Goal: Check status: Check status

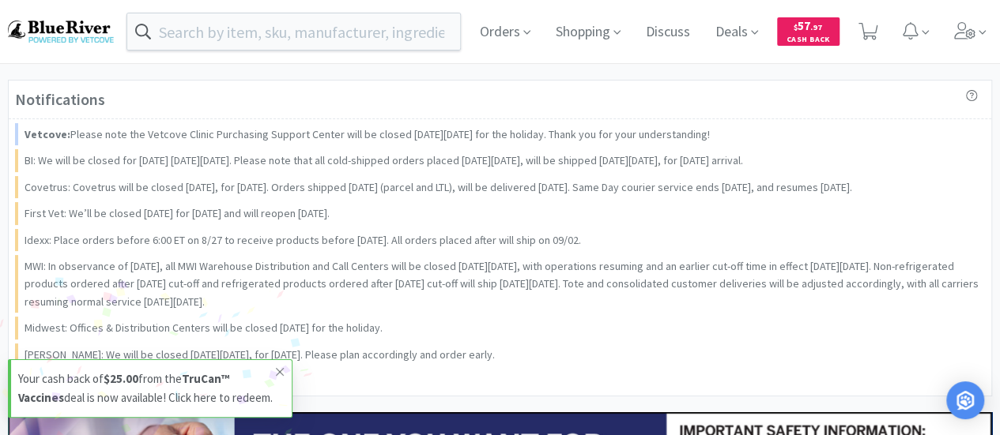
click at [280, 368] on icon at bounding box center [280, 372] width 8 height 8
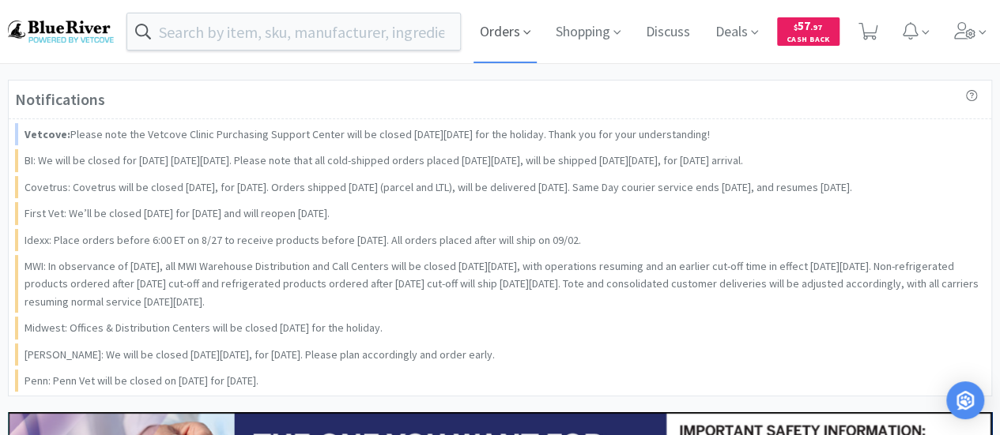
click at [520, 36] on span "Orders" at bounding box center [504, 31] width 63 height 63
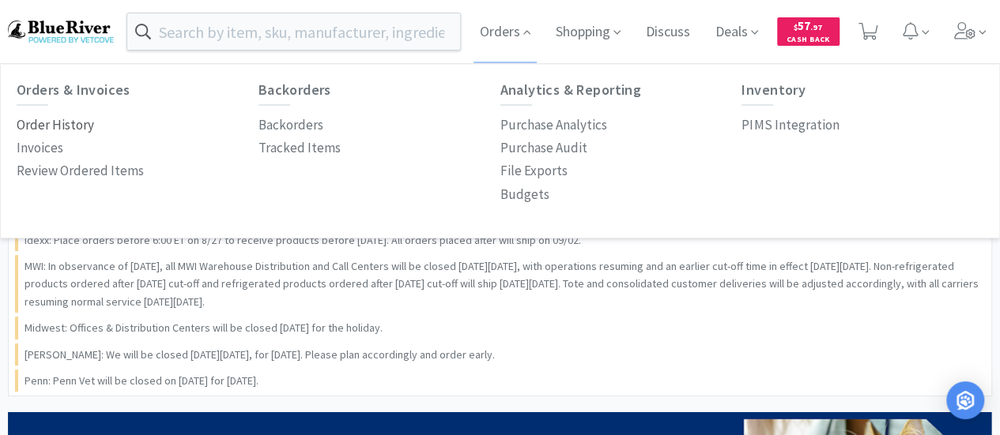
click at [81, 126] on p "Order History" at bounding box center [55, 125] width 77 height 21
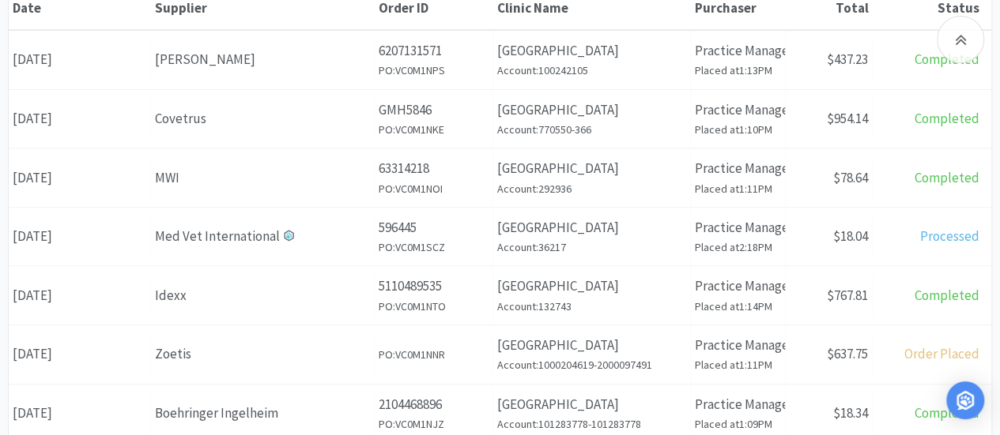
scroll to position [265, 0]
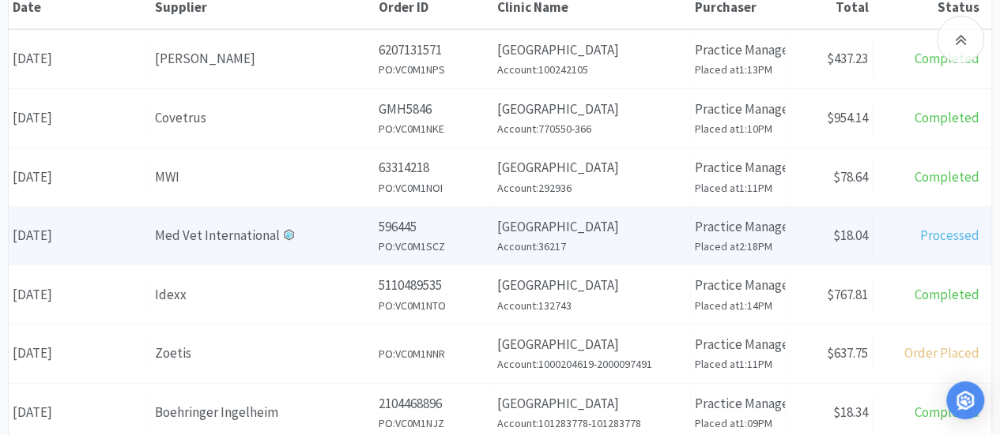
click at [243, 233] on div "Med Vet International" at bounding box center [262, 235] width 215 height 21
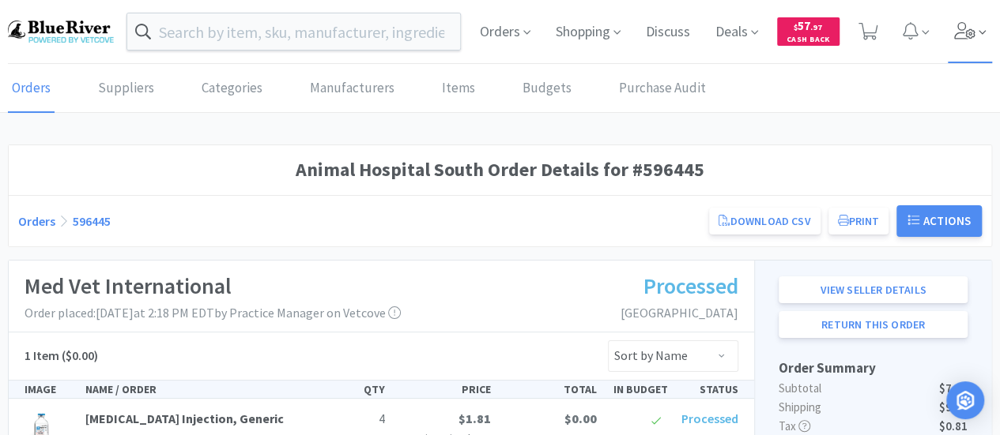
click at [962, 28] on icon at bounding box center [965, 30] width 22 height 17
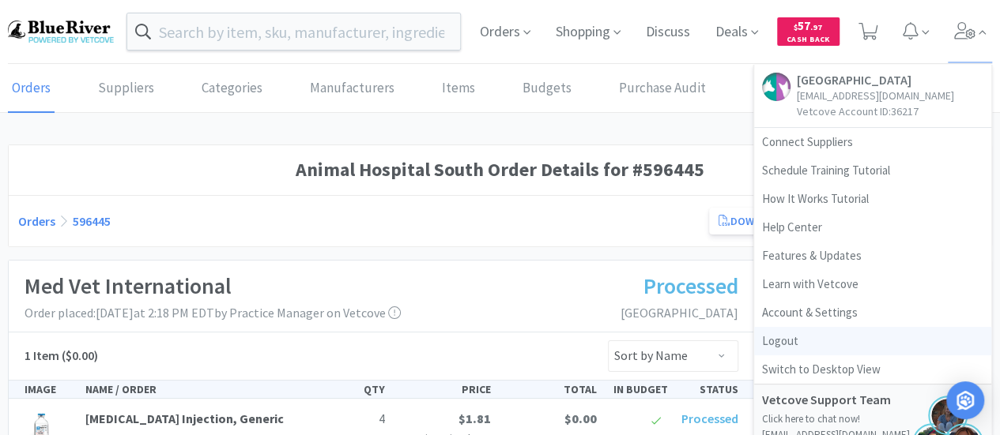
click at [774, 342] on link "Logout" at bounding box center [872, 341] width 237 height 28
